Goal: Navigation & Orientation: Understand site structure

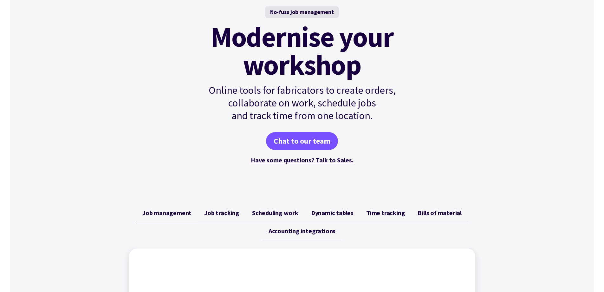
scroll to position [63, 0]
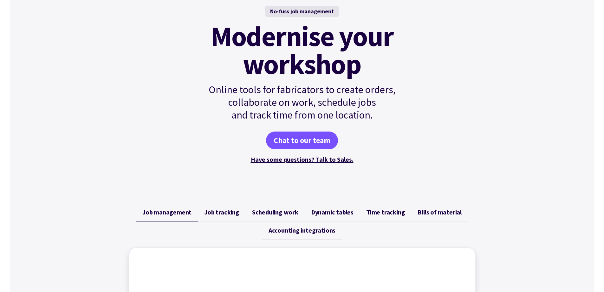
click at [221, 213] on span "Job tracking" at bounding box center [221, 212] width 35 height 8
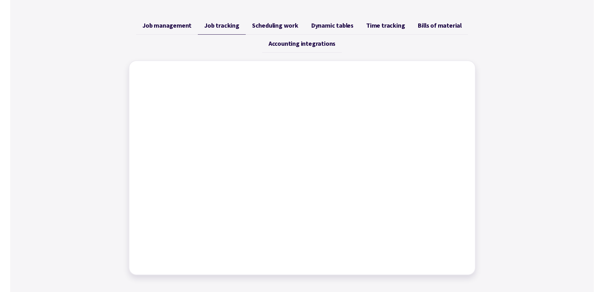
scroll to position [254, 0]
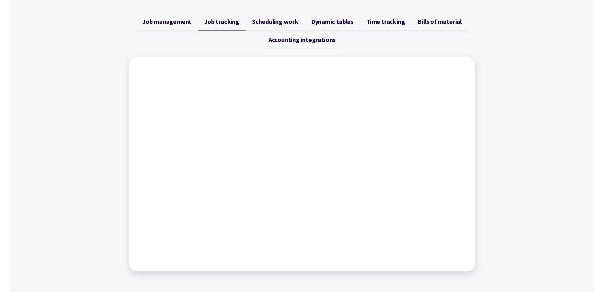
click at [176, 24] on span "Job management" at bounding box center [166, 22] width 49 height 8
click at [216, 22] on span "Job tracking" at bounding box center [221, 22] width 35 height 8
click at [280, 25] on span "Scheduling work" at bounding box center [275, 22] width 46 height 8
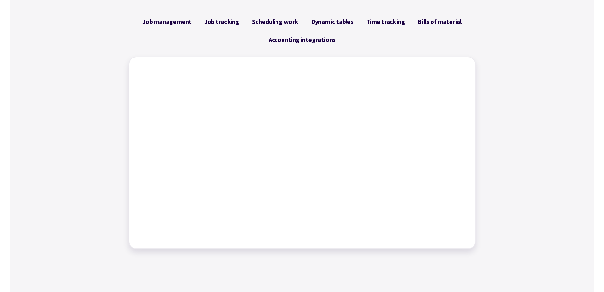
click at [335, 21] on span "Dynamic tables" at bounding box center [332, 22] width 43 height 8
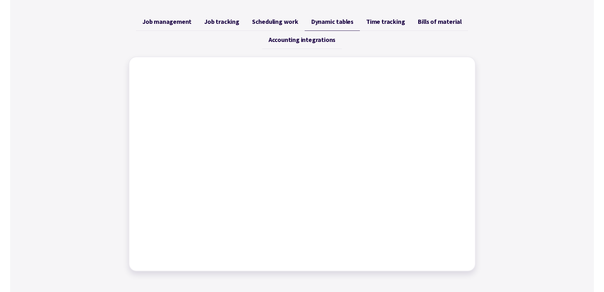
click at [391, 26] on link "Time tracking" at bounding box center [385, 22] width 51 height 18
click at [323, 40] on span "Accounting integrations" at bounding box center [302, 40] width 67 height 8
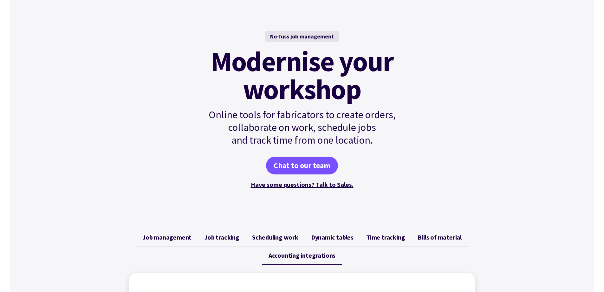
scroll to position [0, 0]
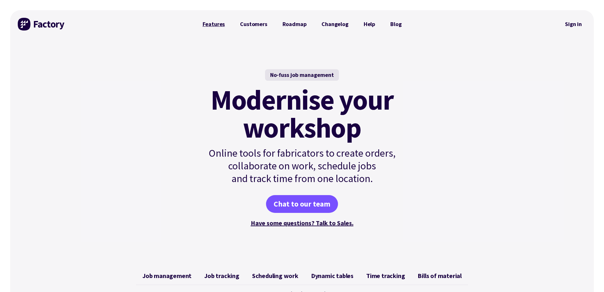
click at [220, 24] on link "Features" at bounding box center [214, 24] width 38 height 13
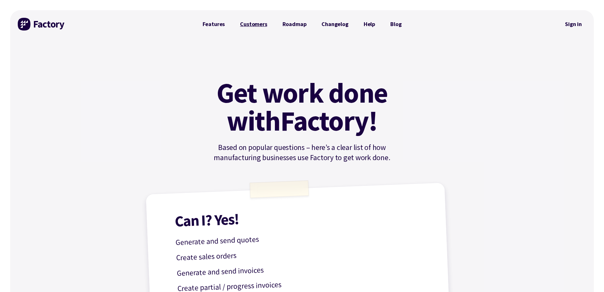
click at [254, 25] on link "Customers" at bounding box center [254, 24] width 42 height 13
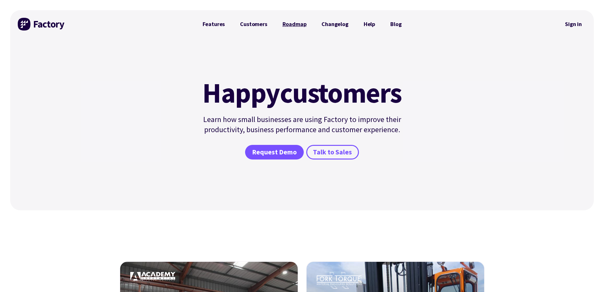
click at [291, 28] on link "Roadmap" at bounding box center [294, 24] width 39 height 13
click at [390, 21] on link "Blog" at bounding box center [396, 24] width 26 height 13
